Goal: Check status: Check status

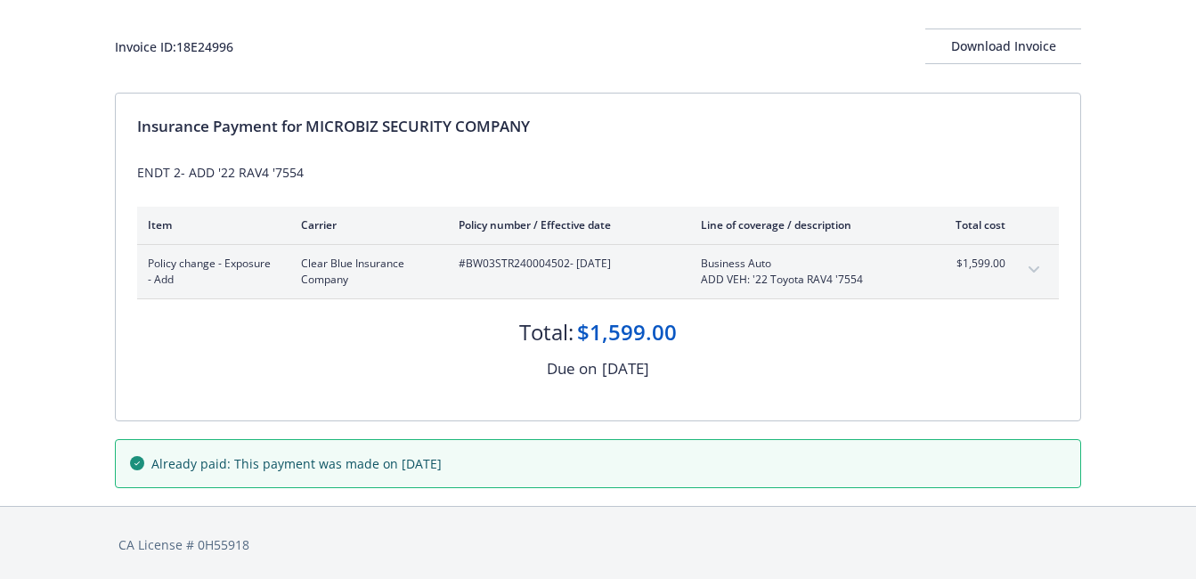
scroll to position [96, 0]
